Goal: Task Accomplishment & Management: Manage account settings

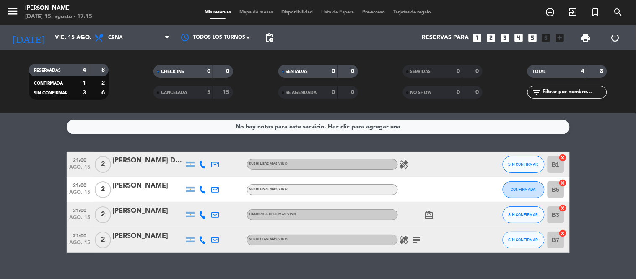
click at [406, 161] on icon "healing" at bounding box center [404, 164] width 10 height 10
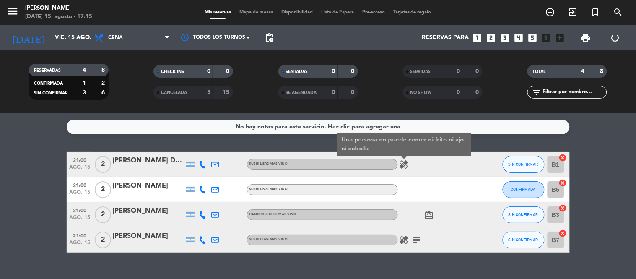
click at [404, 162] on icon "healing" at bounding box center [404, 164] width 10 height 10
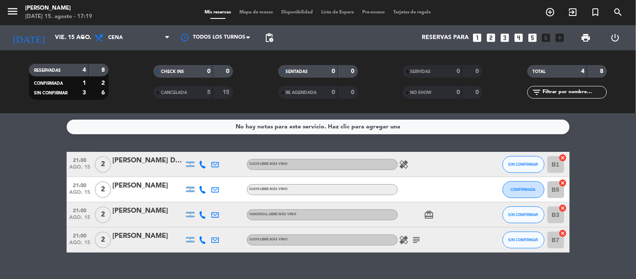
click at [403, 163] on icon "healing" at bounding box center [404, 164] width 10 height 10
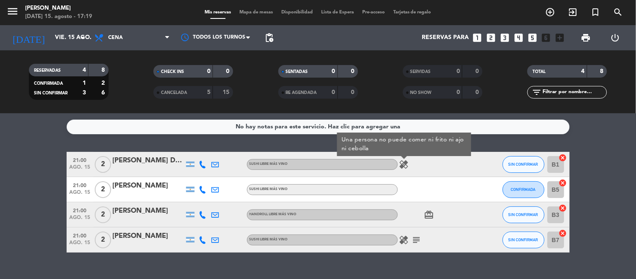
click at [404, 239] on icon "healing" at bounding box center [404, 240] width 10 height 10
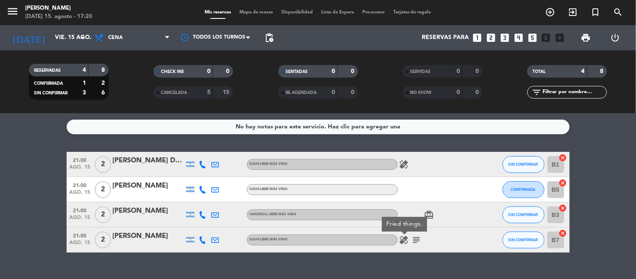
click at [401, 238] on icon "healing" at bounding box center [404, 240] width 10 height 10
click at [411, 237] on icon "subject" at bounding box center [416, 240] width 10 height 10
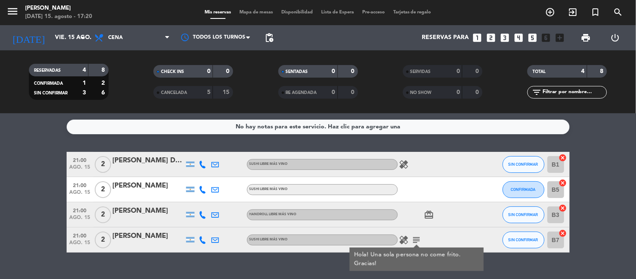
click at [414, 237] on icon "subject" at bounding box center [416, 240] width 10 height 10
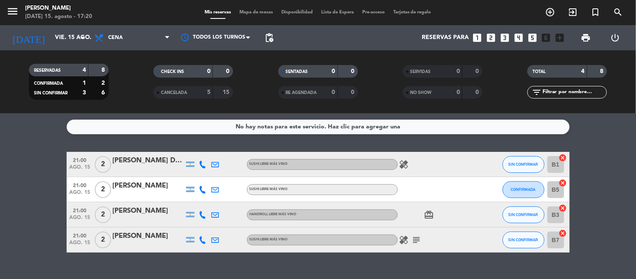
click at [424, 212] on icon "card_giftcard" at bounding box center [429, 215] width 10 height 10
click at [424, 213] on icon "card_giftcard" at bounding box center [429, 215] width 10 height 10
